Goal: Communication & Community: Answer question/provide support

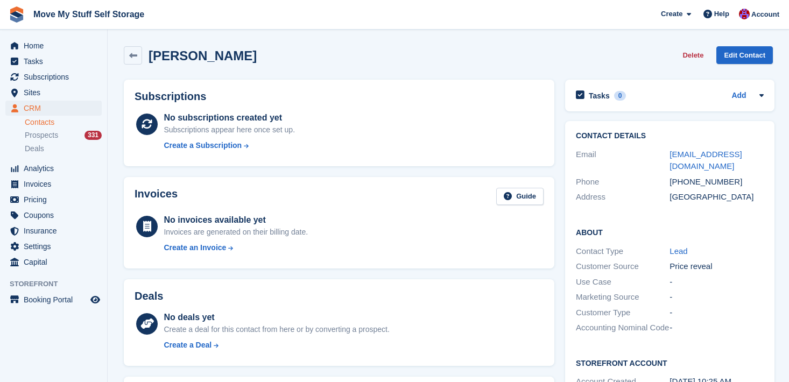
scroll to position [320, 0]
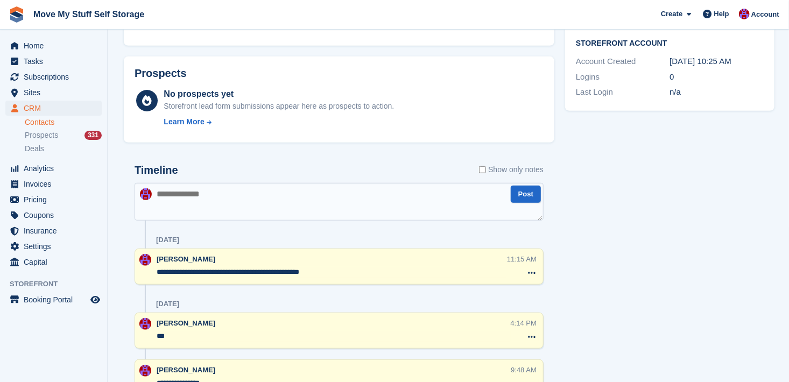
click at [36, 118] on link "Contacts" at bounding box center [63, 122] width 77 height 10
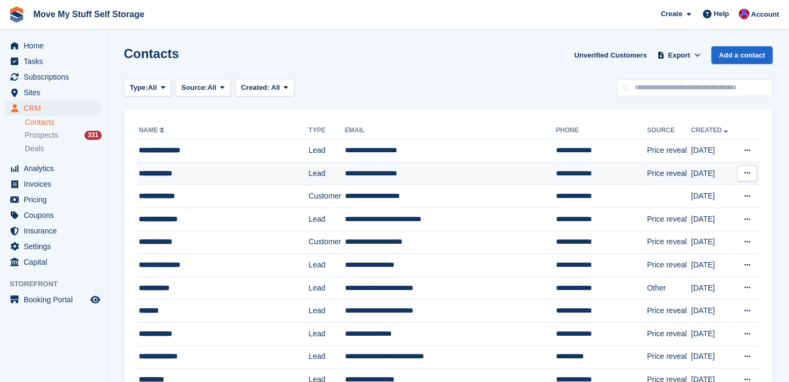
click at [169, 170] on div "**********" at bounding box center [215, 173] width 153 height 11
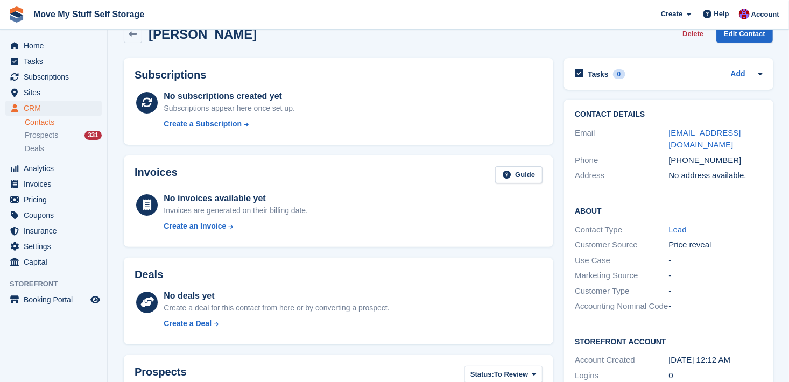
scroll to position [20, 0]
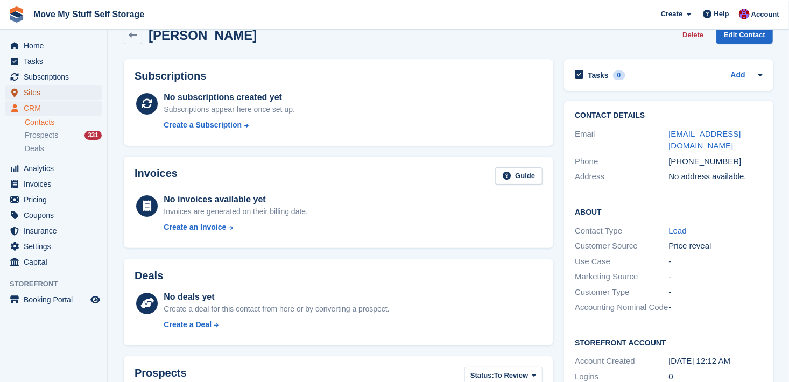
click at [31, 89] on span "Sites" at bounding box center [56, 92] width 65 height 15
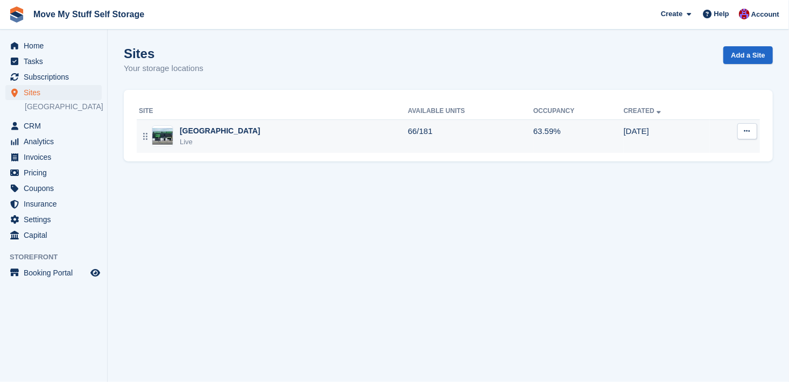
click at [183, 130] on div "[GEOGRAPHIC_DATA]" at bounding box center [220, 130] width 81 height 11
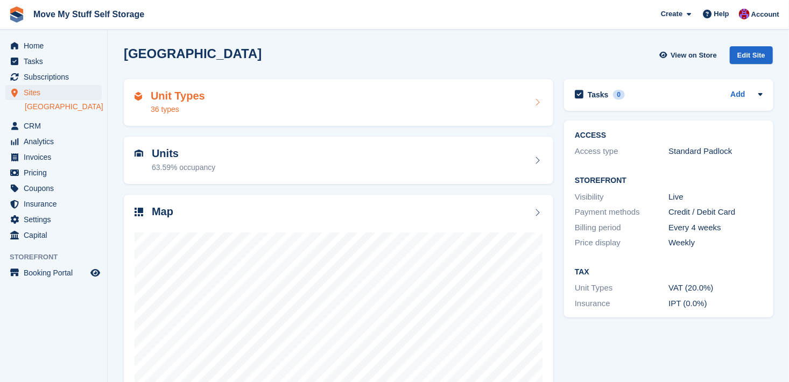
click at [163, 104] on div "36 types" at bounding box center [178, 109] width 54 height 11
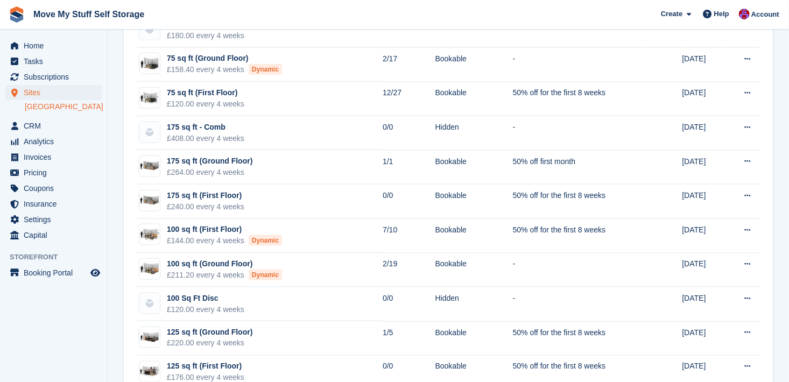
scroll to position [644, 0]
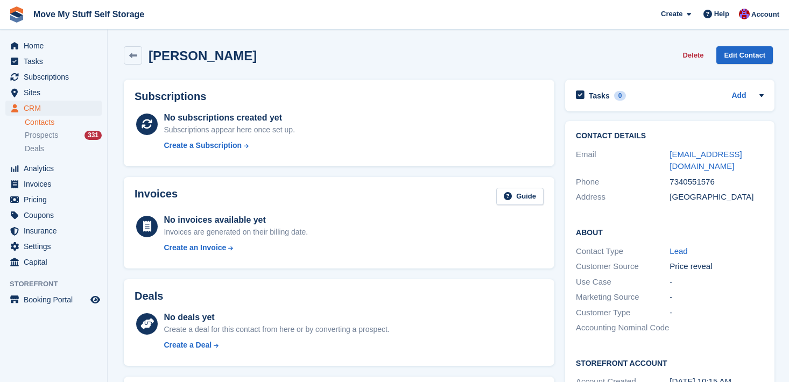
scroll to position [109, 0]
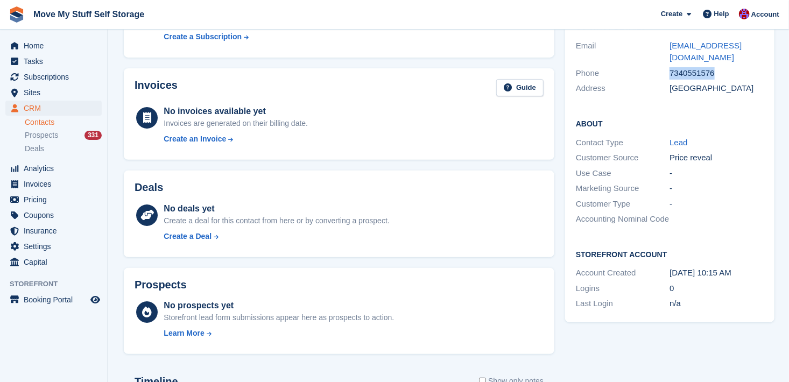
drag, startPoint x: 0, startPoint y: 0, endPoint x: 33, endPoint y: 122, distance: 126.0
click at [33, 122] on link "Contacts" at bounding box center [63, 122] width 77 height 10
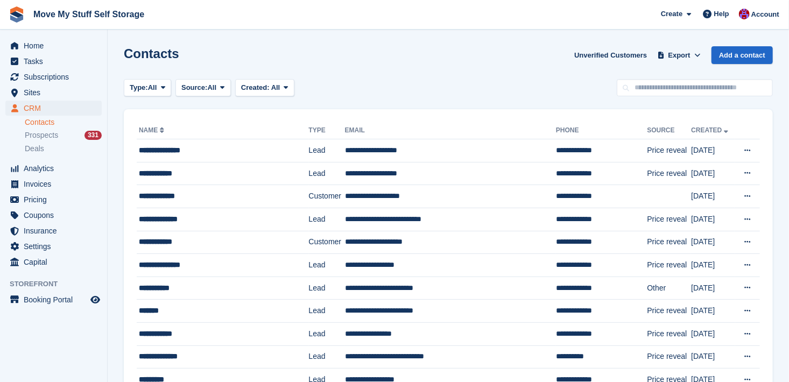
drag, startPoint x: 788, startPoint y: 43, endPoint x: 799, endPoint y: 74, distance: 32.8
click at [788, 74] on html "Move My Stuff Self Storage Create Subscription Invoice Contact Deal Discount Pa…" at bounding box center [394, 191] width 789 height 382
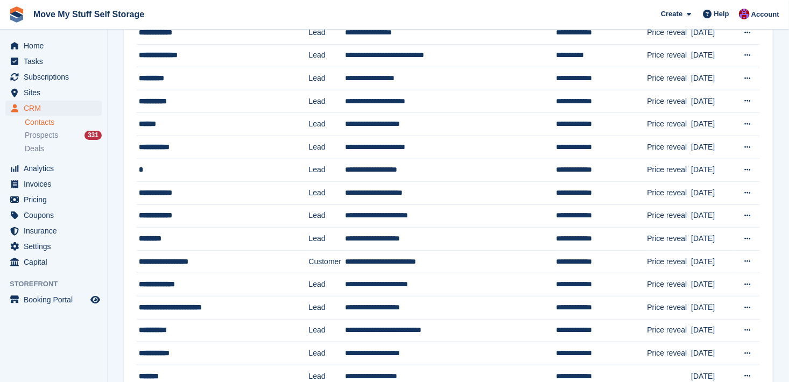
scroll to position [305, 0]
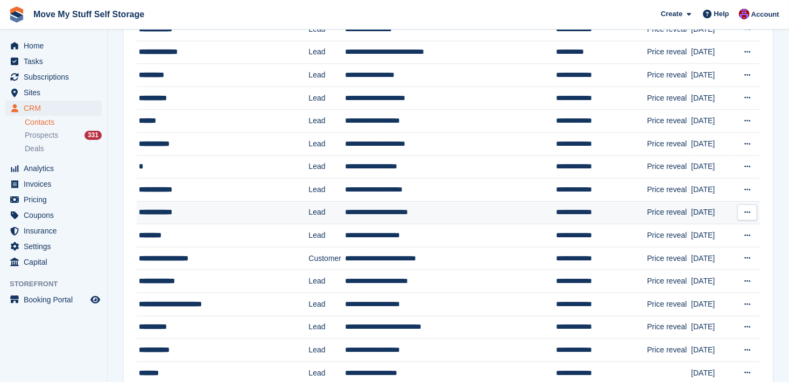
click at [151, 216] on div "**********" at bounding box center [215, 212] width 153 height 11
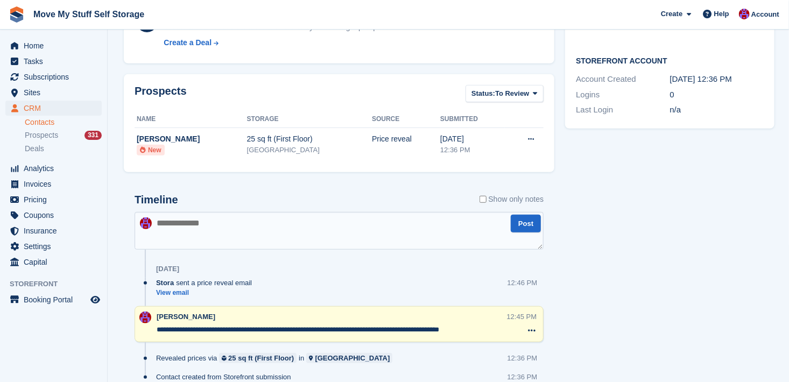
scroll to position [349, 0]
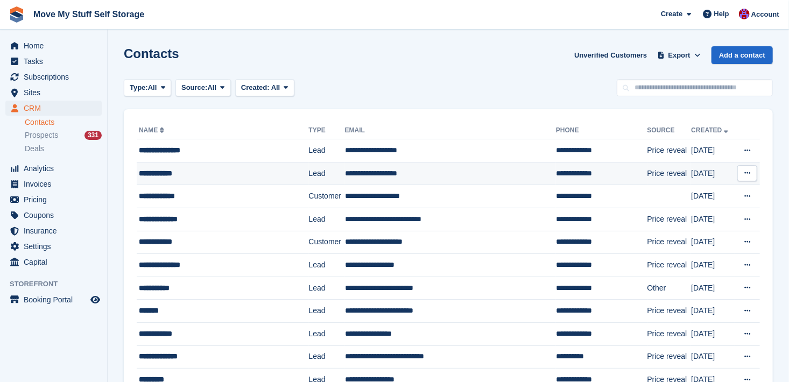
click at [160, 173] on div "**********" at bounding box center [215, 173] width 153 height 11
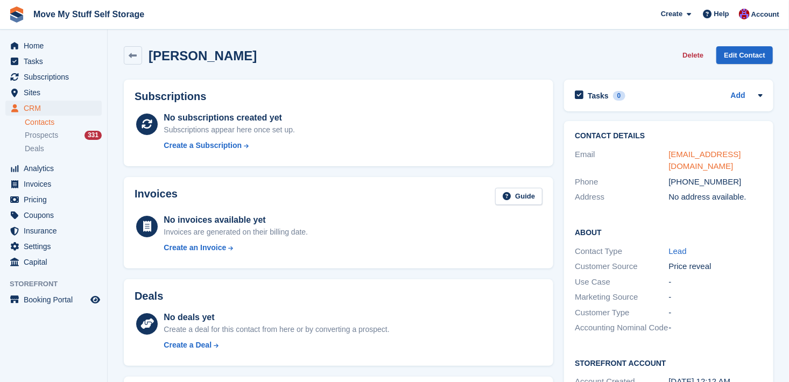
click at [679, 154] on link "[EMAIL_ADDRESS][DOMAIN_NAME]" at bounding box center [705, 161] width 72 height 22
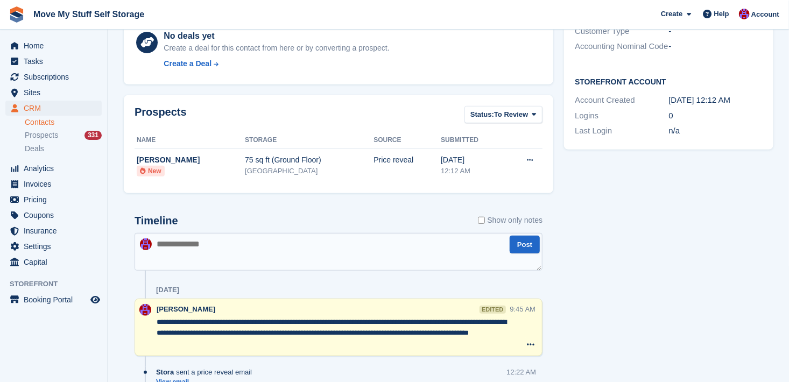
scroll to position [370, 0]
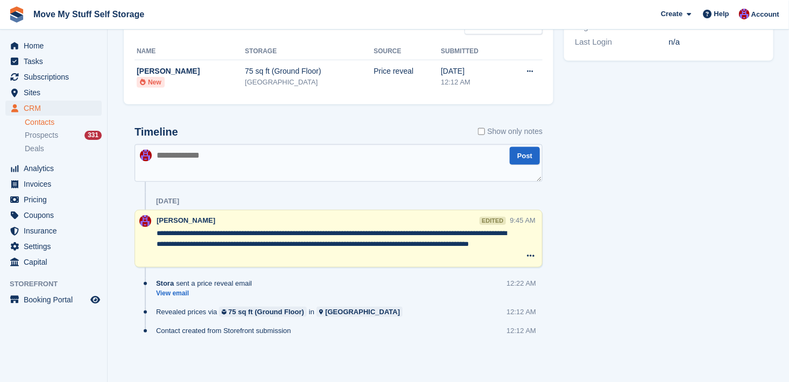
click at [244, 158] on textarea at bounding box center [339, 163] width 408 height 38
paste textarea "**********"
type textarea "**********"
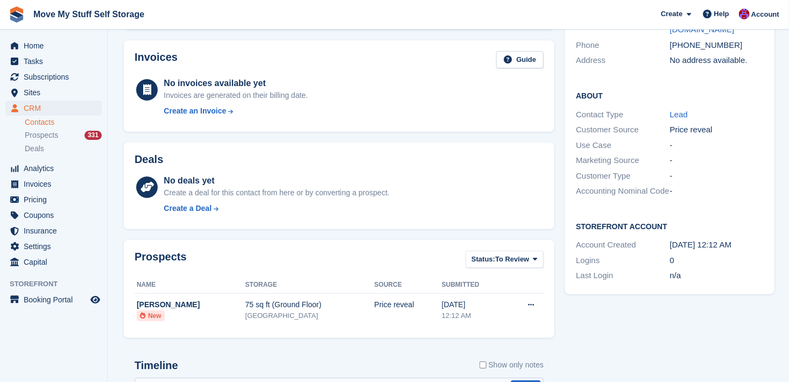
scroll to position [55, 0]
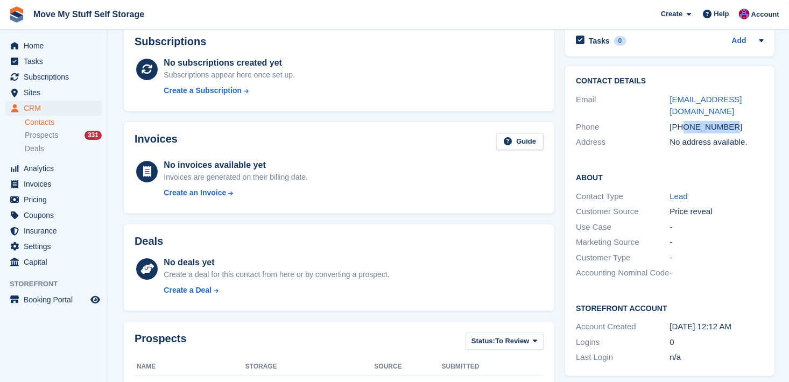
drag, startPoint x: 723, startPoint y: 113, endPoint x: 683, endPoint y: 115, distance: 39.9
click at [683, 121] on div "[PHONE_NUMBER]" at bounding box center [717, 127] width 94 height 12
copy div "7894444819"
